Goal: Information Seeking & Learning: Learn about a topic

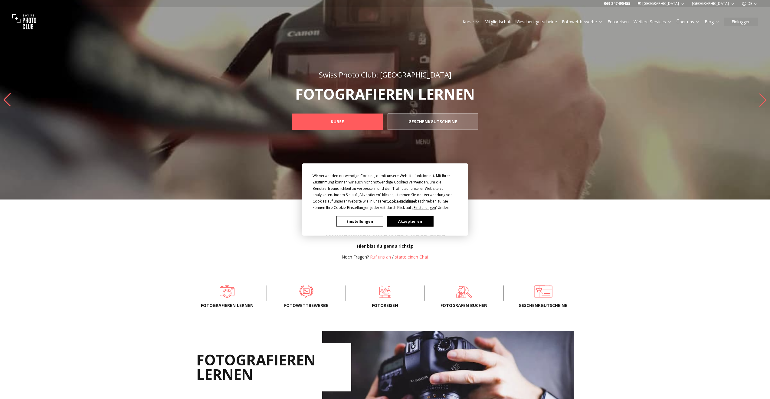
click at [409, 224] on button "Akzeptieren" at bounding box center [410, 221] width 47 height 11
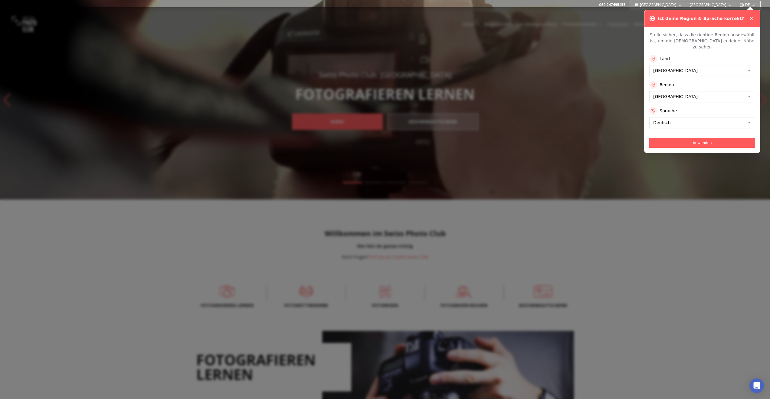
scroll to position [-1, 0]
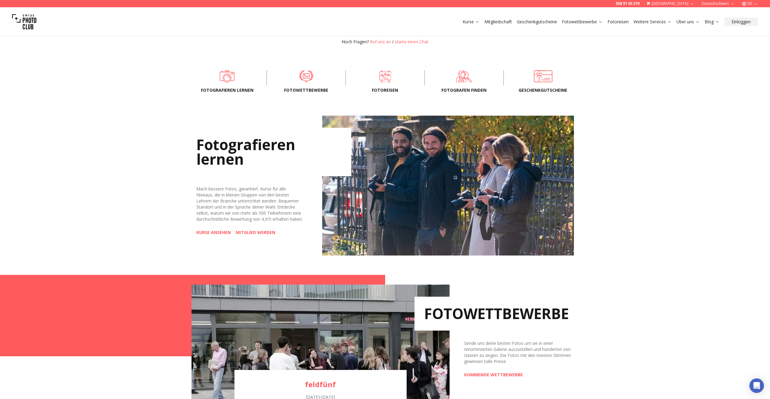
scroll to position [179, 0]
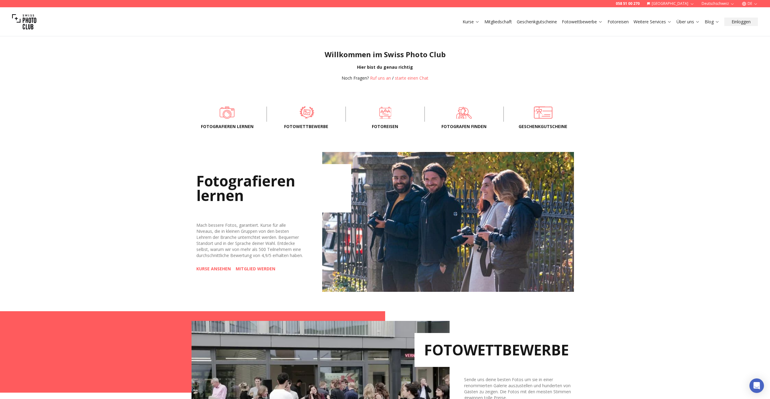
click at [309, 116] on span at bounding box center [306, 112] width 60 height 18
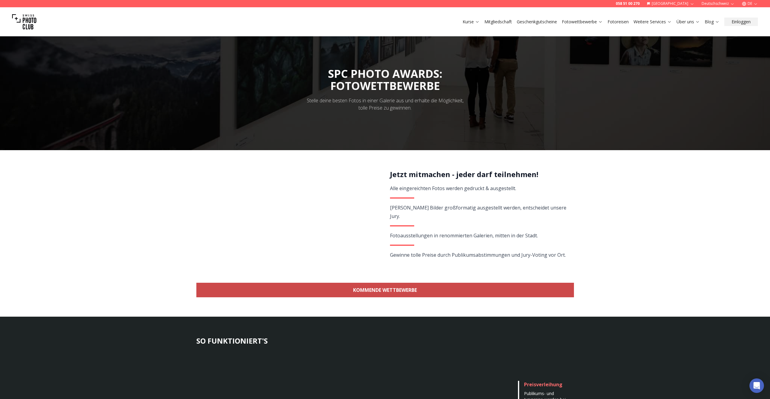
click at [397, 291] on link "KOMMENDE WETTBEWERBE" at bounding box center [385, 290] width 378 height 15
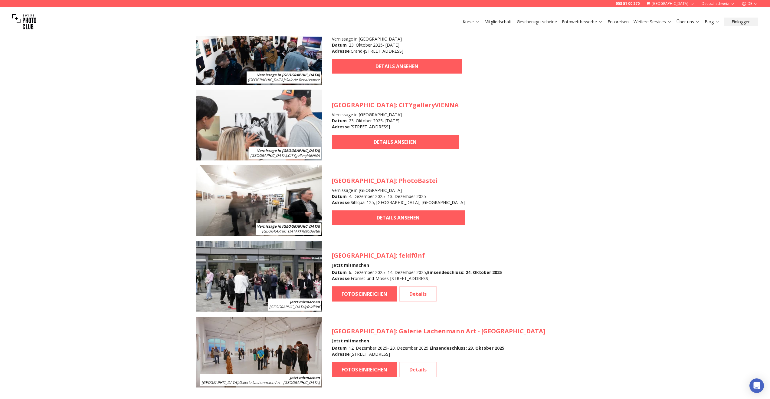
scroll to position [576, 0]
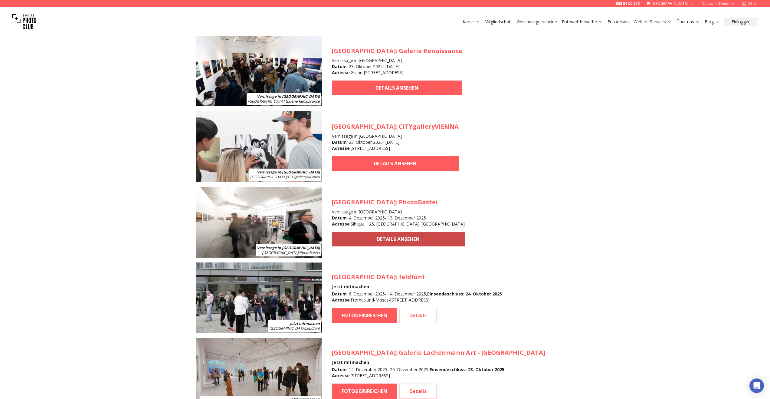
click at [373, 237] on link "DETAILS ANSEHEN" at bounding box center [398, 239] width 133 height 15
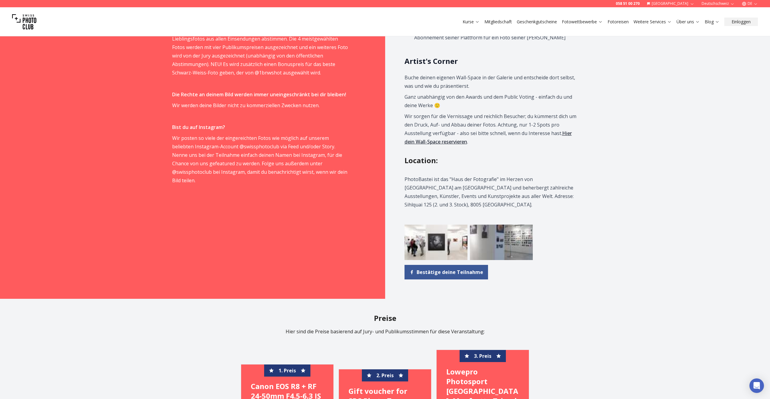
scroll to position [538, 0]
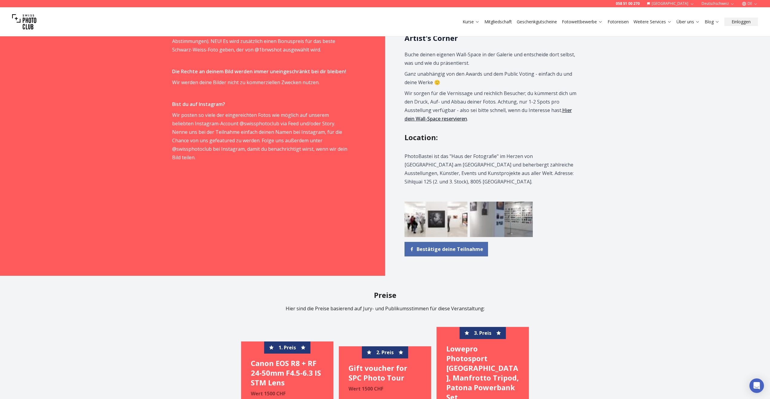
click at [456, 245] on span "Bestätige deine Teilnahme" at bounding box center [450, 248] width 67 height 7
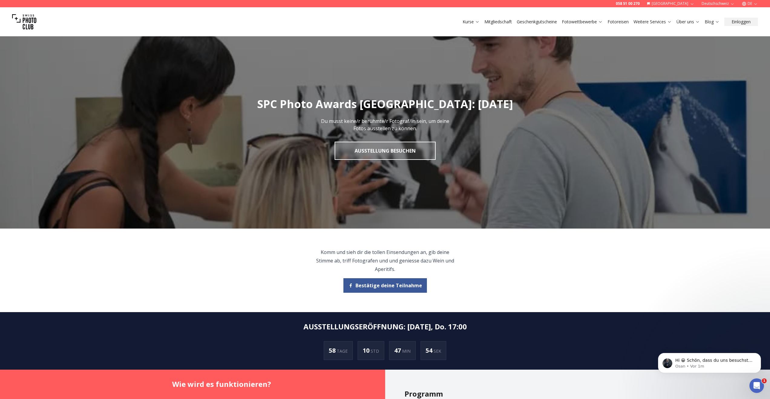
scroll to position [0, 0]
click at [397, 151] on link "Ausstellung besuchen" at bounding box center [385, 151] width 101 height 18
click at [738, 21] on button "Einloggen" at bounding box center [741, 22] width 34 height 8
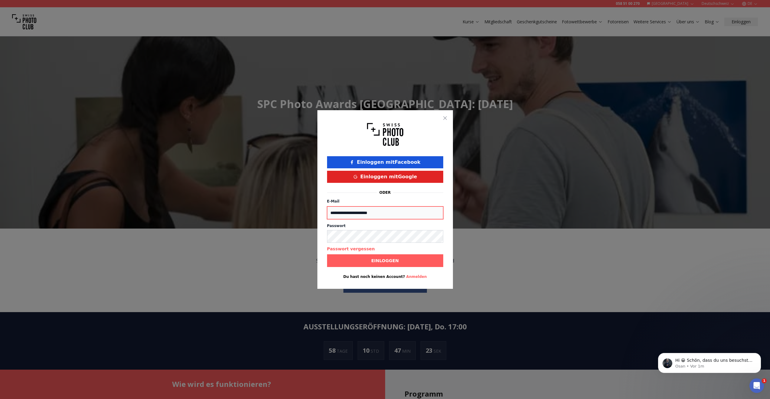
type input "**********"
click at [381, 260] on b "Einloggen" at bounding box center [385, 260] width 28 height 6
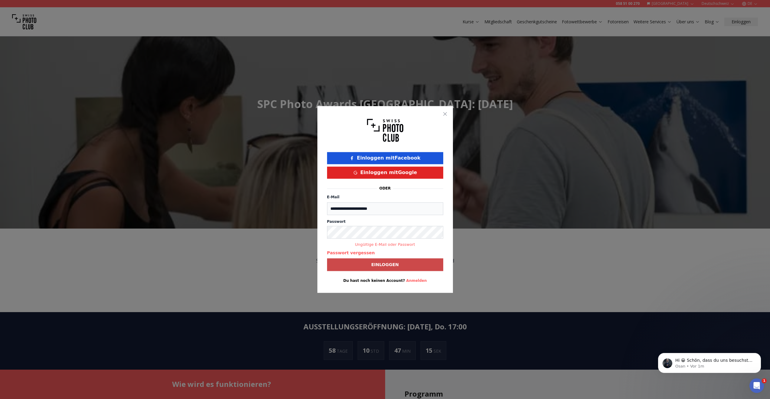
click at [410, 281] on button "Anmelden" at bounding box center [416, 280] width 21 height 5
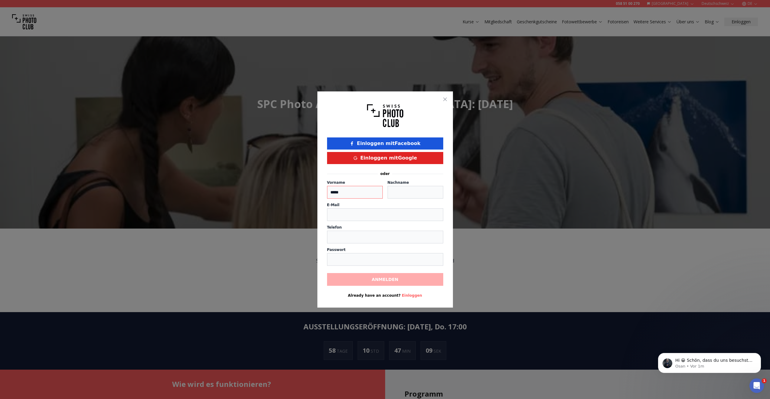
type input "*****"
type input "*********"
type input "**********"
click at [351, 237] on input "number" at bounding box center [385, 236] width 116 height 13
type input "**********"
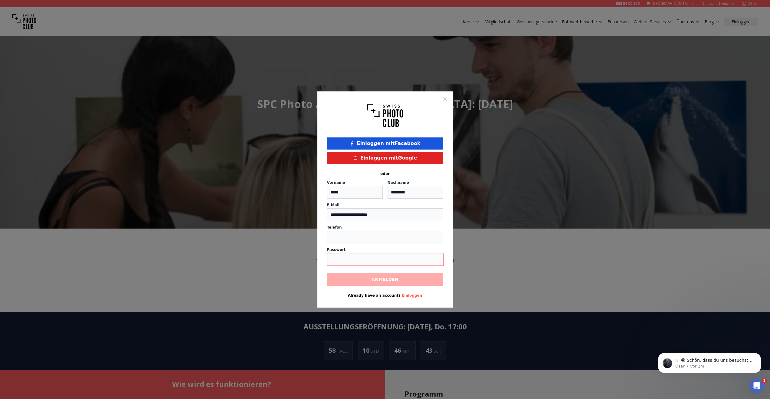
click at [350, 258] on input "text" at bounding box center [385, 259] width 116 height 13
click at [388, 263] on input "**********" at bounding box center [385, 259] width 116 height 13
type input "**********"
click at [394, 283] on span "Anmelden" at bounding box center [385, 279] width 36 height 11
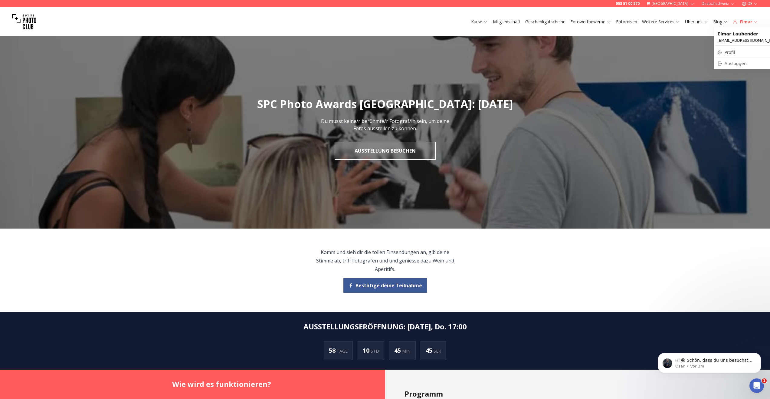
click at [755, 20] on icon at bounding box center [755, 21] width 5 height 5
click at [734, 52] on link "Profil" at bounding box center [749, 52] width 69 height 8
select select
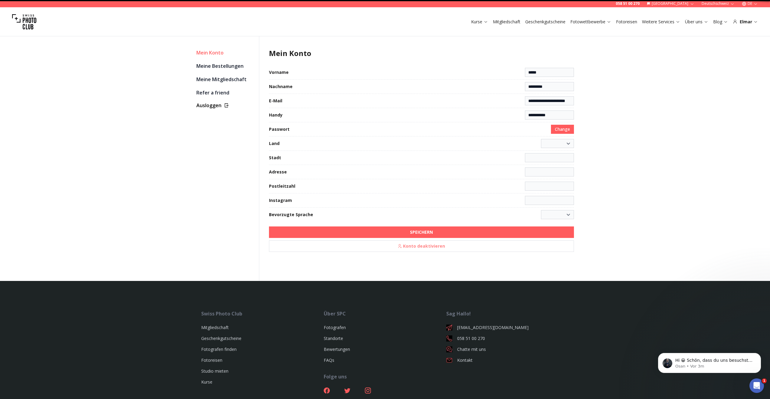
select select "**********"
type input "**********"
select select "******"
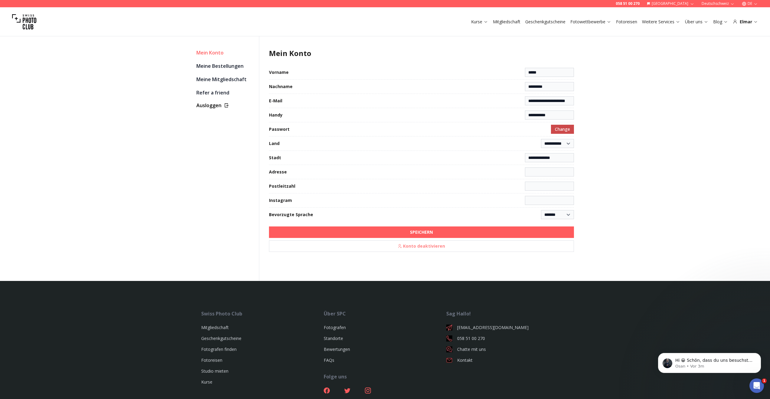
click at [565, 129] on span "Change" at bounding box center [562, 129] width 15 height 6
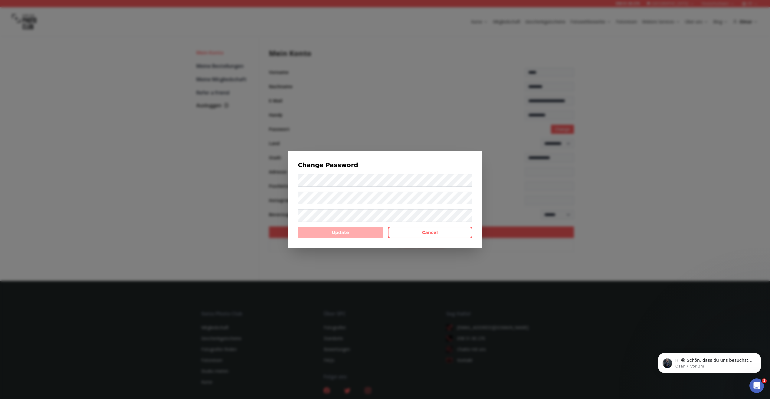
click at [617, 145] on div "Change Password Update Cancel" at bounding box center [385, 199] width 770 height 399
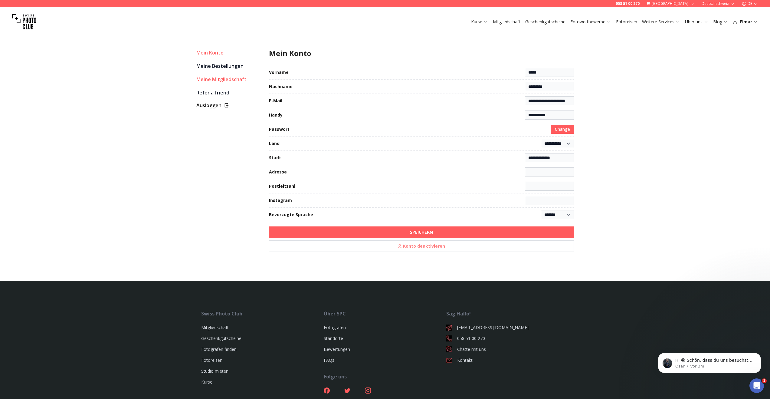
click at [228, 80] on link "Meine Mitgliedschaft" at bounding box center [225, 79] width 58 height 8
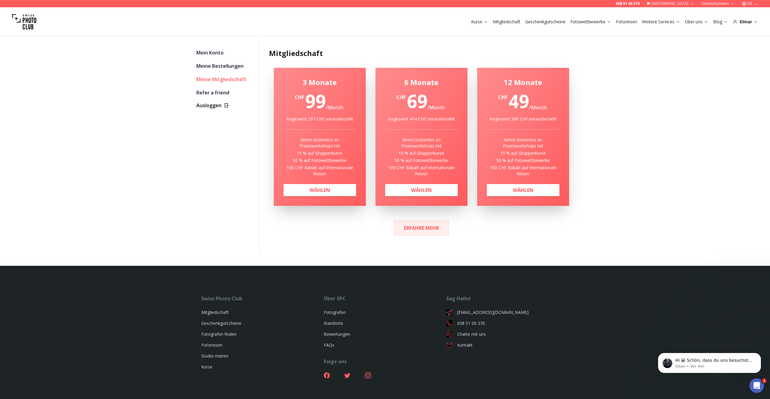
click at [430, 227] on b "ERFAHRE MEHR" at bounding box center [421, 227] width 35 height 7
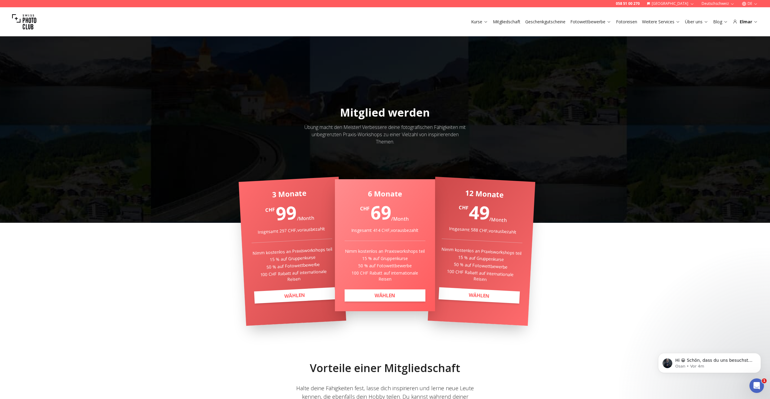
click at [629, 21] on link "Fotoreisen" at bounding box center [626, 22] width 21 height 6
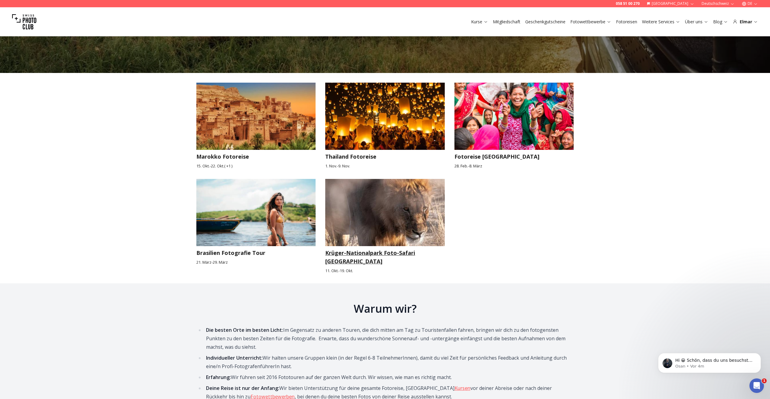
scroll to position [837, 0]
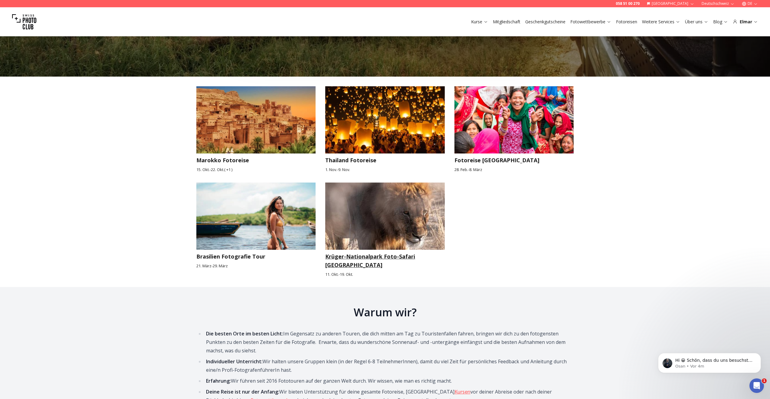
click at [363, 194] on img at bounding box center [384, 215] width 119 height 67
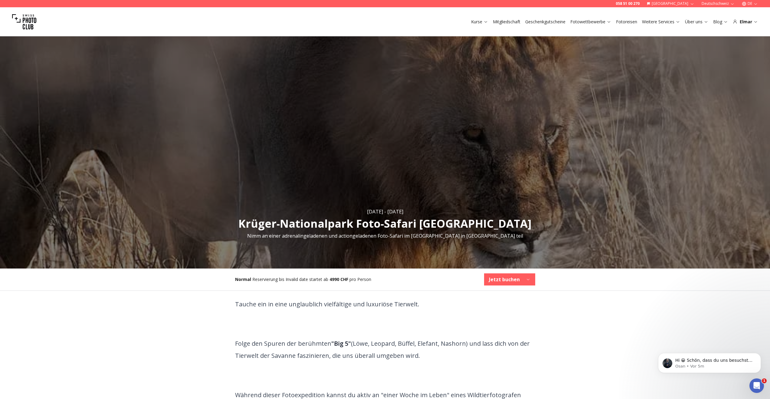
click at [485, 22] on icon at bounding box center [485, 22] width 3 height 2
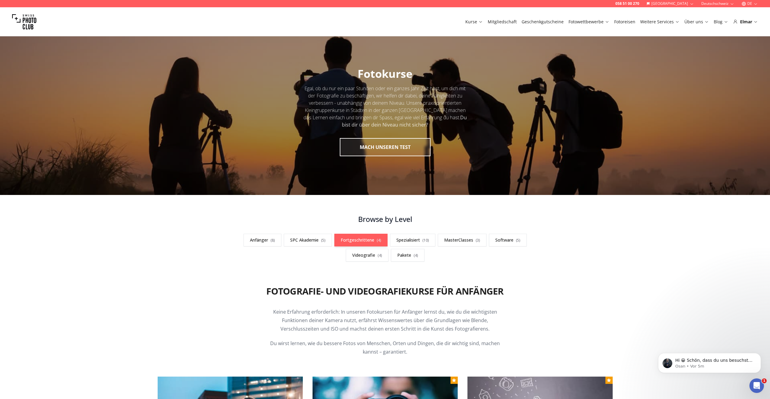
click at [347, 238] on link "Fortgeschrittene ( 4 )" at bounding box center [360, 240] width 53 height 13
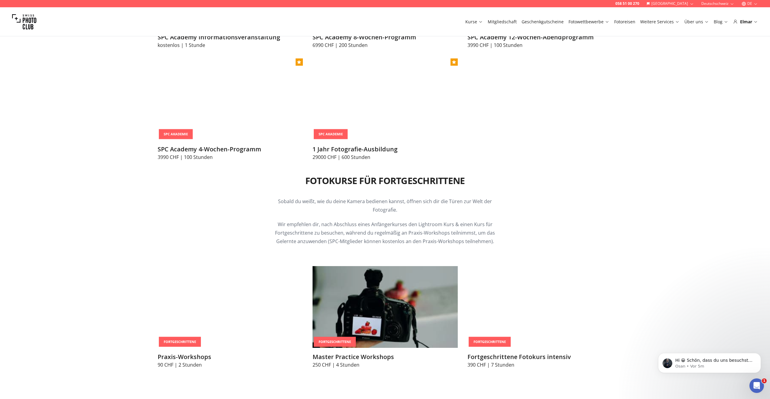
scroll to position [993, 0]
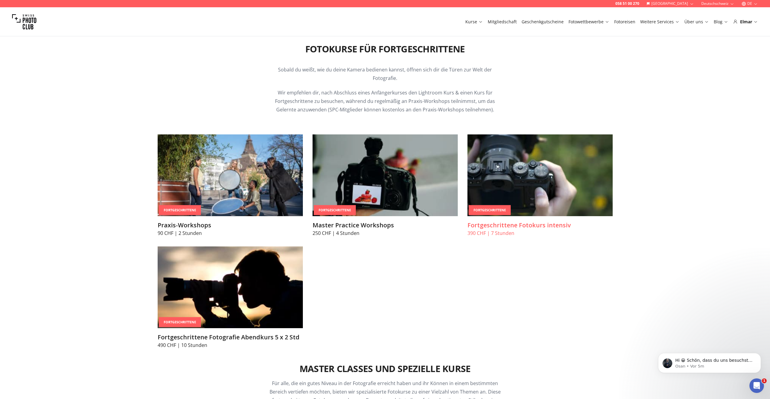
click at [526, 187] on img at bounding box center [539, 175] width 145 height 82
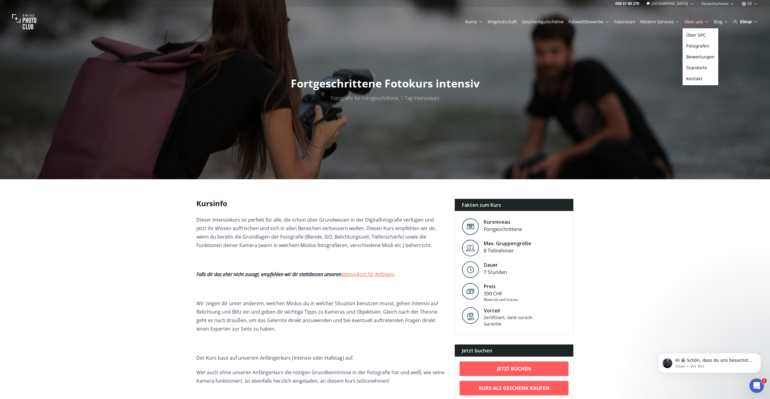
click at [697, 19] on link "Über uns" at bounding box center [696, 22] width 25 height 6
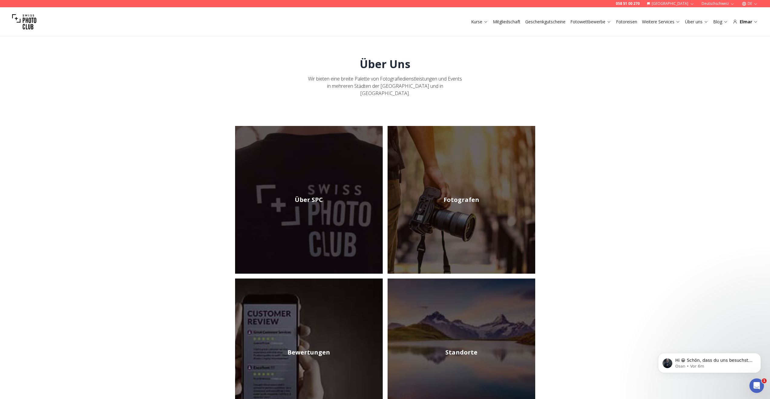
click at [495, 201] on img at bounding box center [461, 200] width 148 height 148
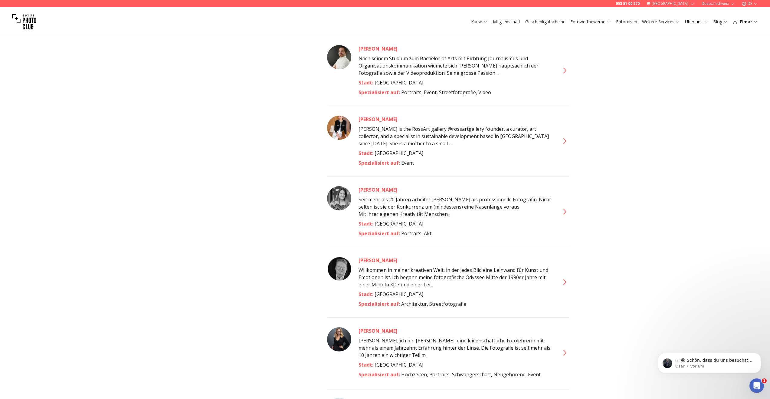
scroll to position [2832, 0]
click at [383, 327] on div "Veronika Marques-Santo" at bounding box center [455, 330] width 194 height 7
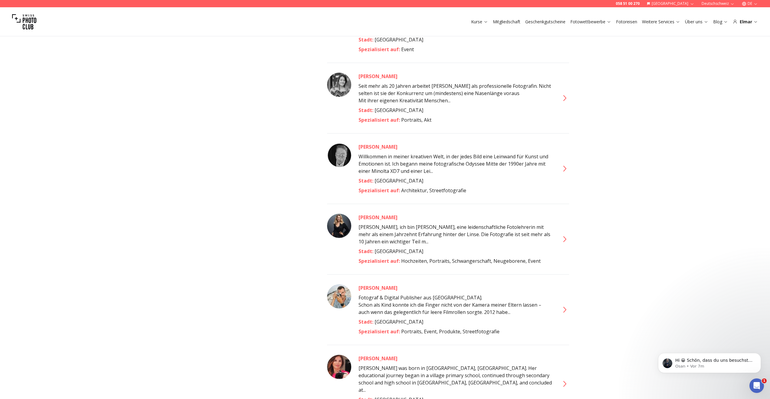
scroll to position [2941, 0]
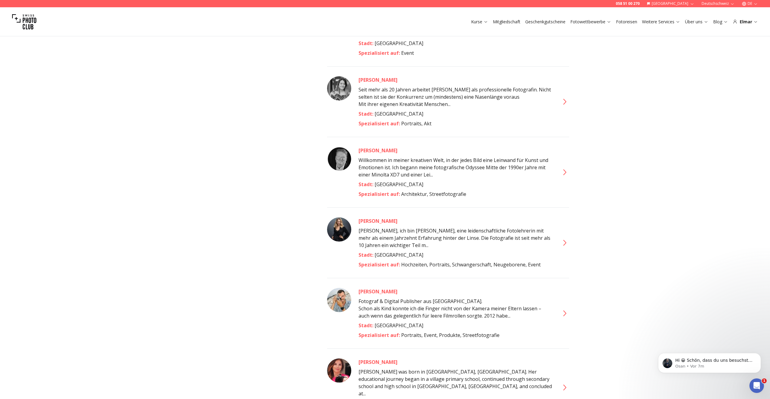
click at [373, 358] on div "Zer Erdogan" at bounding box center [455, 361] width 194 height 7
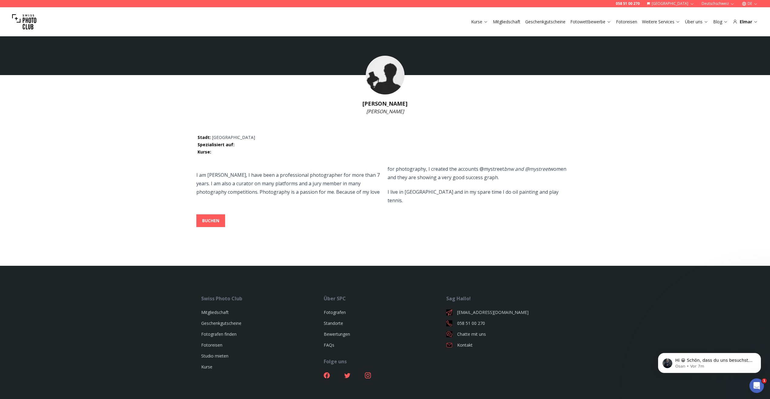
click at [373, 289] on footer "Swiss Photo Club Mitgliedschaft Geschenkgutscheine Fotografen finden Fotoreisen…" at bounding box center [385, 347] width 770 height 162
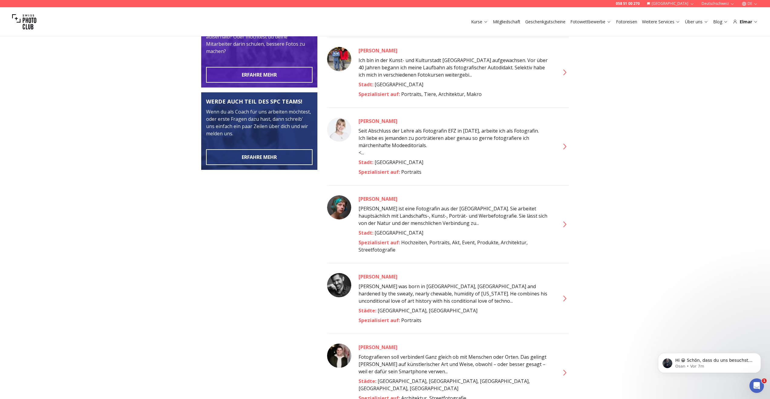
scroll to position [218, 0]
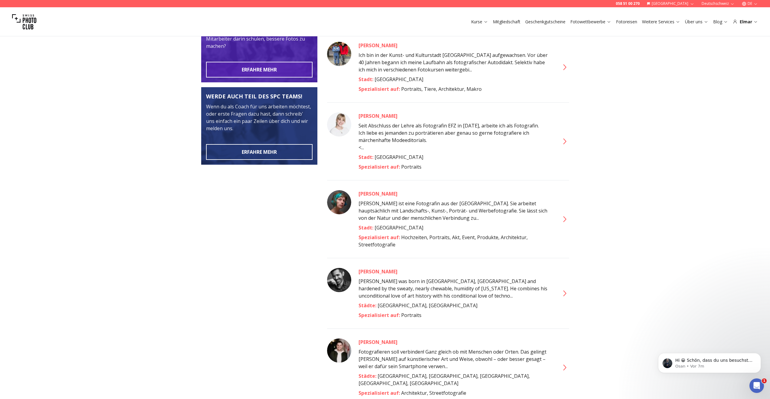
click at [368, 112] on div "Anja Wurm" at bounding box center [455, 115] width 194 height 7
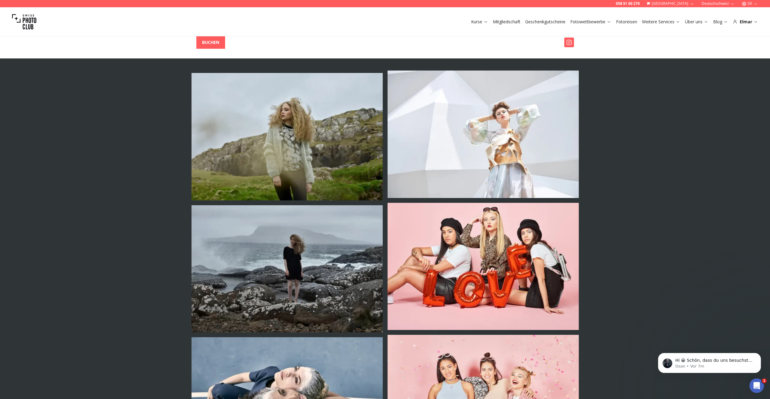
scroll to position [211, 0]
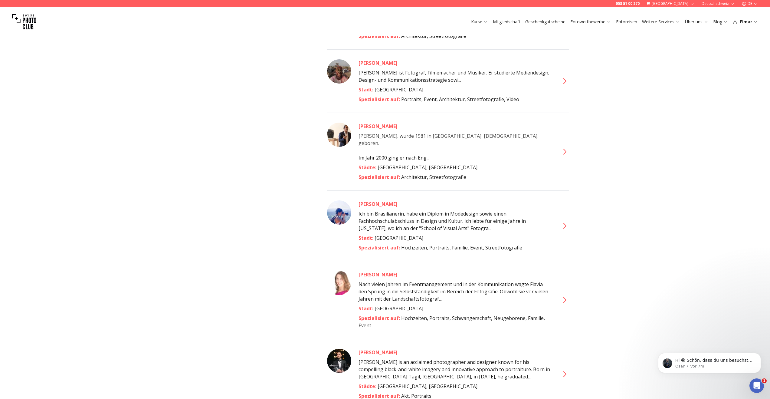
scroll to position [582, 0]
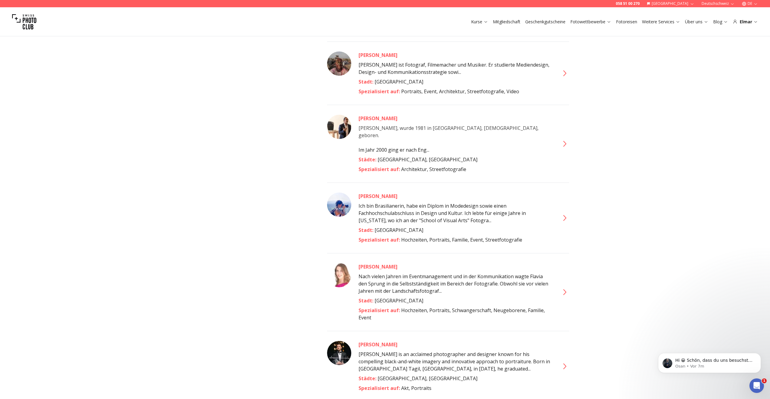
click at [374, 263] on div "Flavia Müller" at bounding box center [455, 266] width 194 height 7
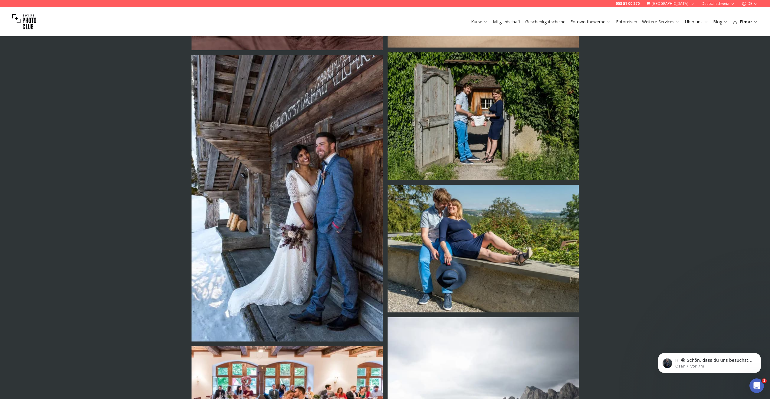
scroll to position [389, 0]
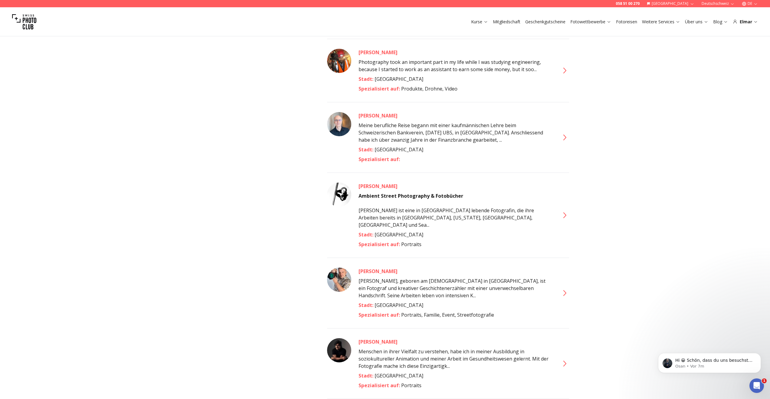
scroll to position [945, 0]
click at [342, 182] on img at bounding box center [339, 194] width 24 height 24
click at [368, 182] on div "Jill Corral" at bounding box center [455, 185] width 194 height 7
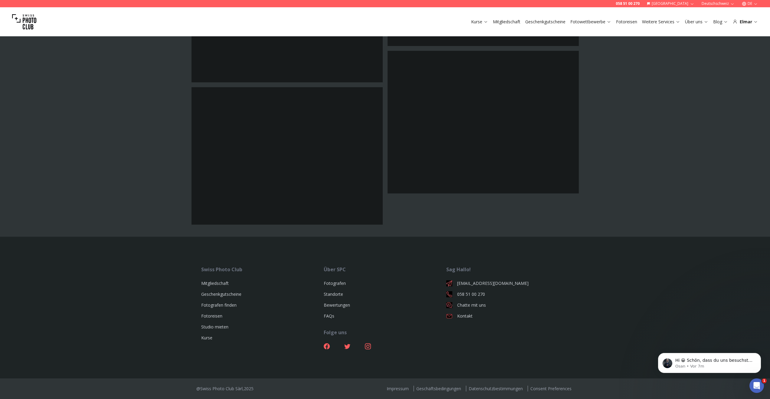
scroll to position [1524, 0]
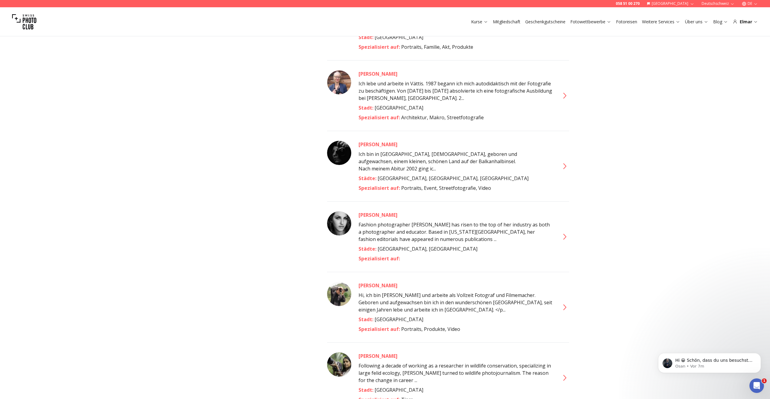
scroll to position [1424, 0]
click at [372, 211] on div "Lindsay Adler" at bounding box center [455, 214] width 194 height 7
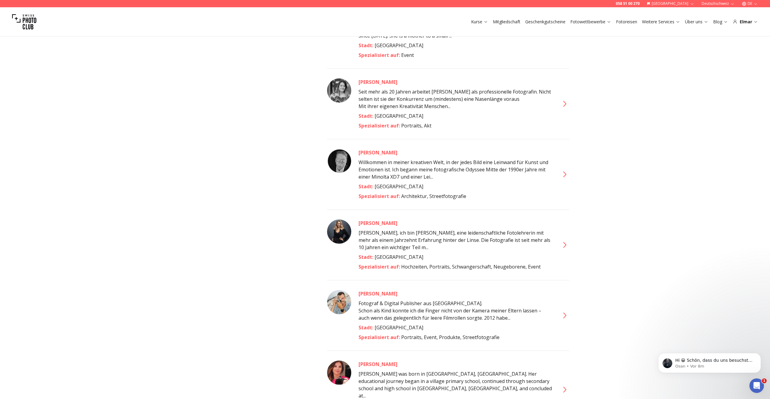
scroll to position [2941, 0]
click at [379, 359] on div "Zer Erdogan" at bounding box center [455, 362] width 194 height 7
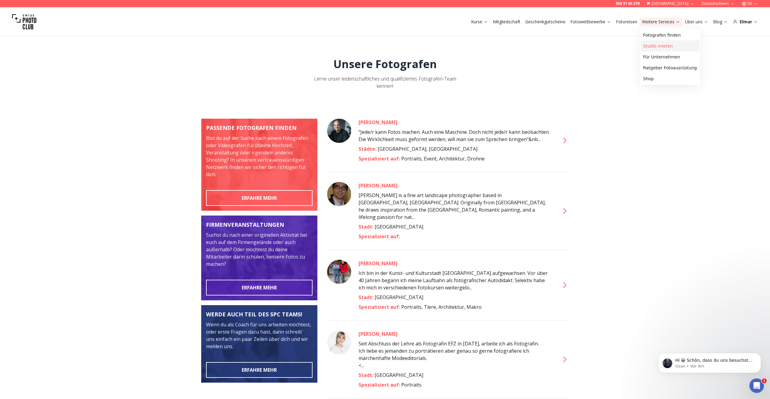
click at [672, 48] on link "Studio mieten" at bounding box center [670, 46] width 59 height 11
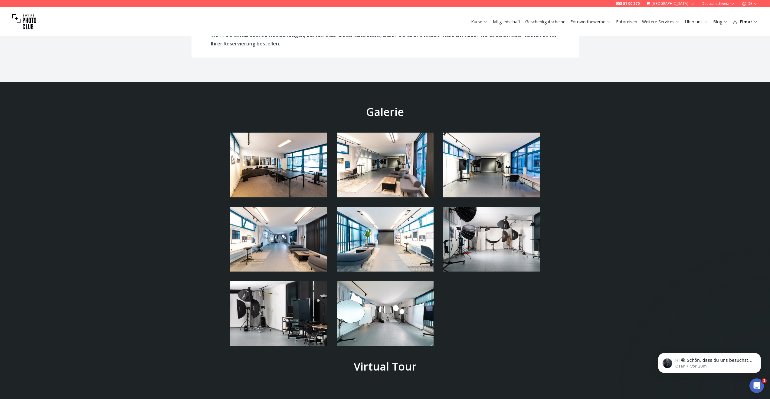
scroll to position [1293, 0]
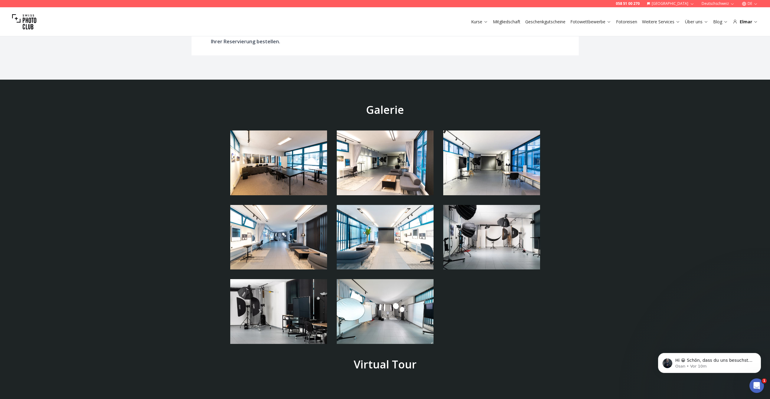
click at [298, 160] on img at bounding box center [278, 162] width 97 height 65
click at [365, 156] on img at bounding box center [385, 162] width 97 height 65
click at [382, 96] on section "Galerie Virtual Tour" at bounding box center [385, 305] width 770 height 450
click at [383, 244] on img at bounding box center [385, 237] width 97 height 65
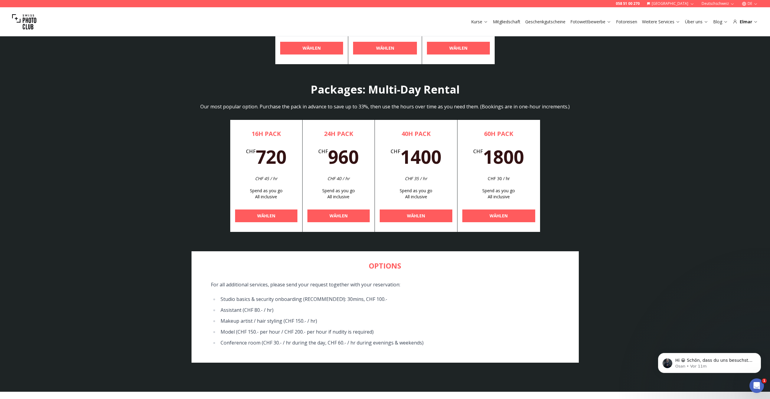
scroll to position [2013, 0]
